Goal: Book appointment/travel/reservation

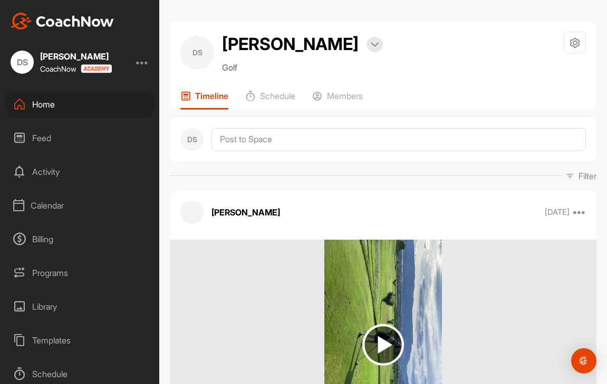
click at [56, 206] on div "Calendar" at bounding box center [80, 205] width 149 height 26
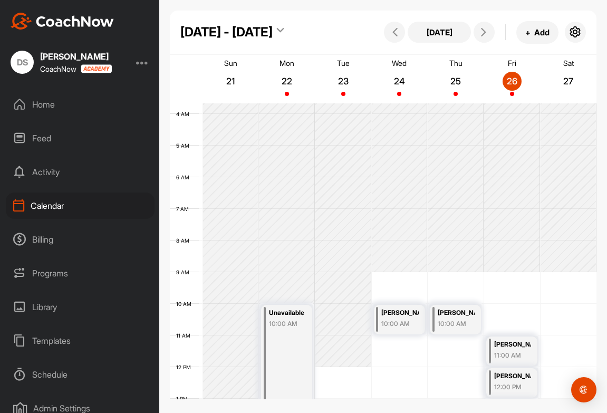
scroll to position [115, 0]
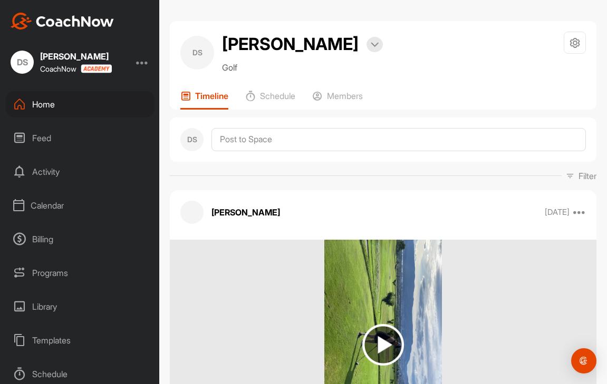
click at [47, 203] on div "Calendar" at bounding box center [80, 205] width 149 height 26
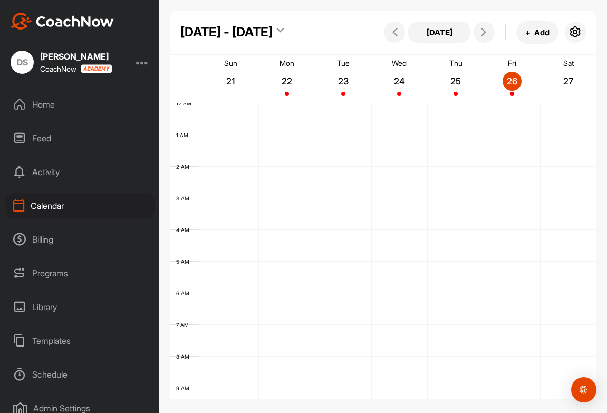
scroll to position [182, 0]
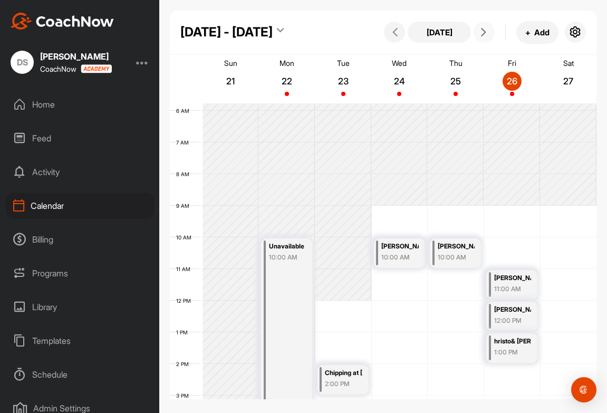
click at [484, 31] on icon at bounding box center [483, 32] width 8 height 8
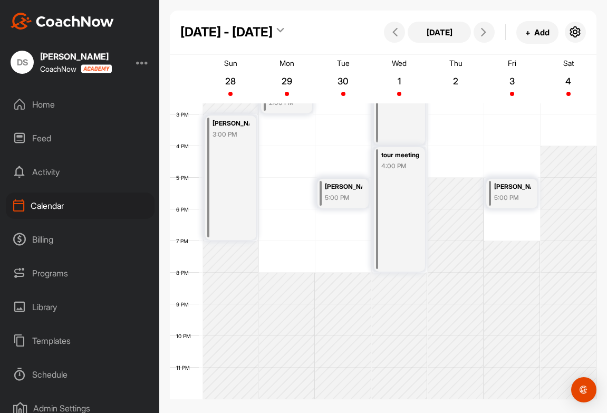
scroll to position [463, 0]
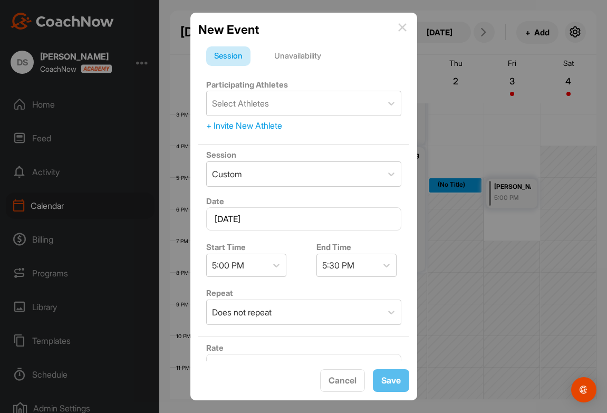
click at [308, 53] on div "Unavailability" at bounding box center [297, 56] width 63 height 20
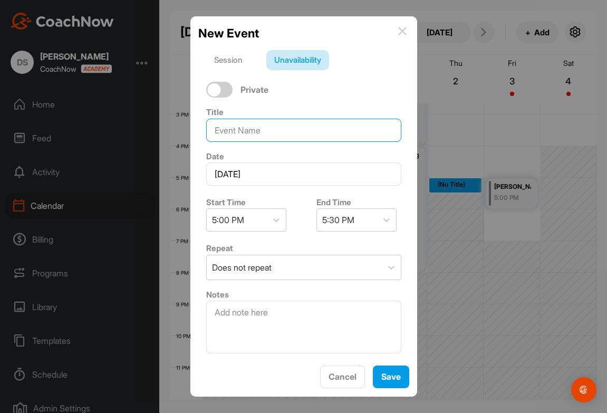
click at [252, 130] on input at bounding box center [303, 130] width 195 height 23
type input "Practice group at [GEOGRAPHIC_DATA]"
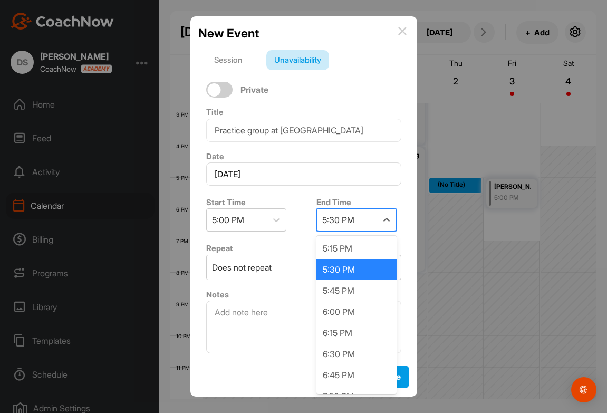
click at [350, 219] on div "5:30 PM" at bounding box center [338, 219] width 32 height 13
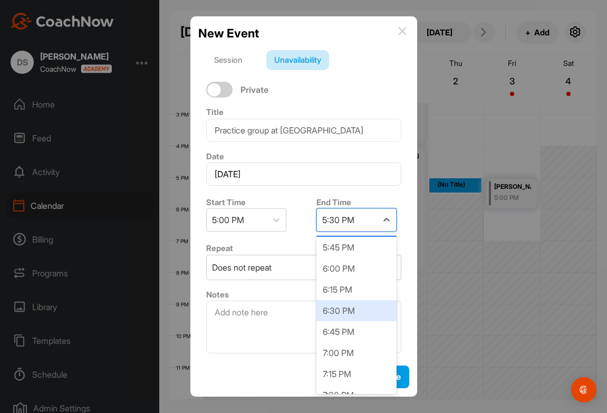
scroll to position [44, 0]
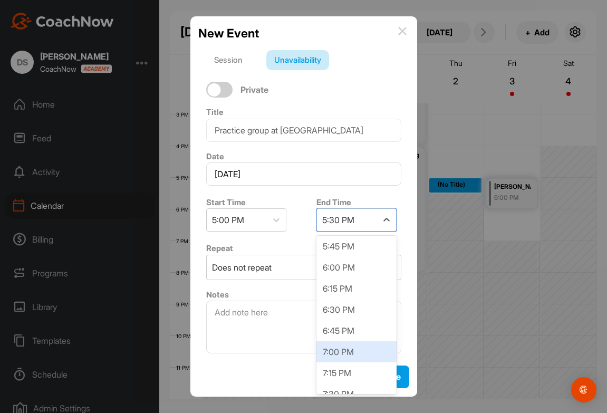
click at [332, 350] on div "7:00 PM" at bounding box center [356, 351] width 80 height 21
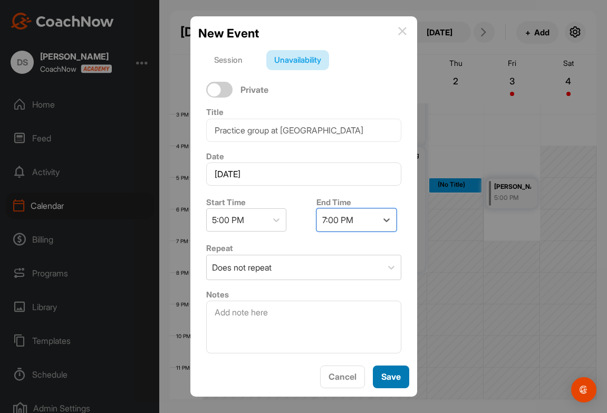
click at [398, 377] on span "Save" at bounding box center [391, 376] width 20 height 11
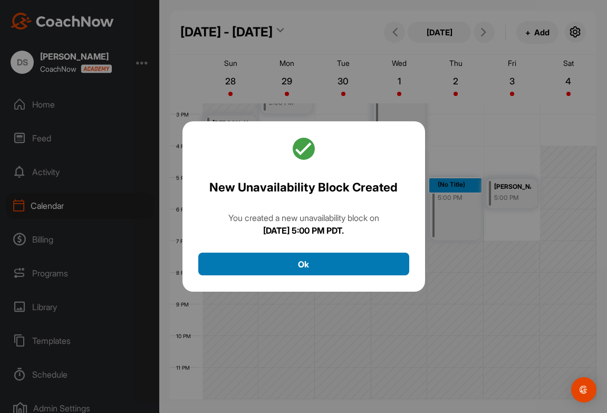
click at [365, 274] on button "Ok" at bounding box center [303, 263] width 211 height 23
